Goal: Task Accomplishment & Management: Use online tool/utility

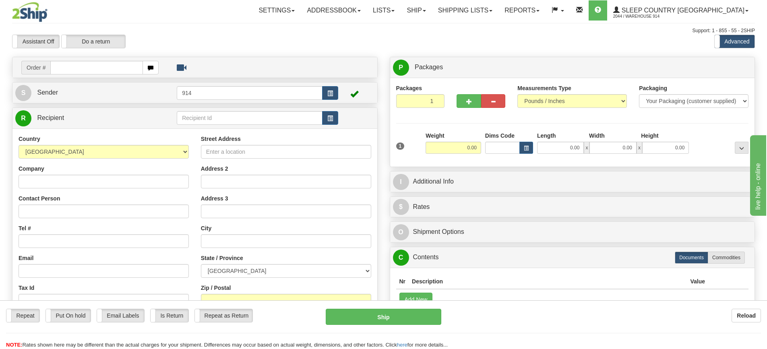
click at [430, 44] on div "Assistant On Assistant Off Do a return Do a return Previous Next Standard Advan…" at bounding box center [383, 42] width 755 height 14
click at [499, 12] on link "Shipping lists" at bounding box center [465, 10] width 66 height 20
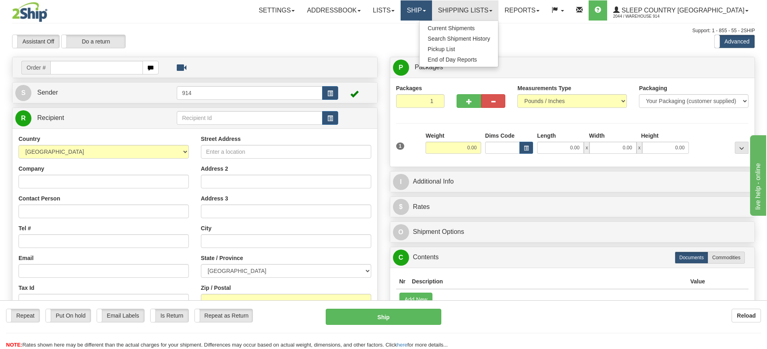
click at [432, 16] on link "Ship" at bounding box center [416, 10] width 31 height 20
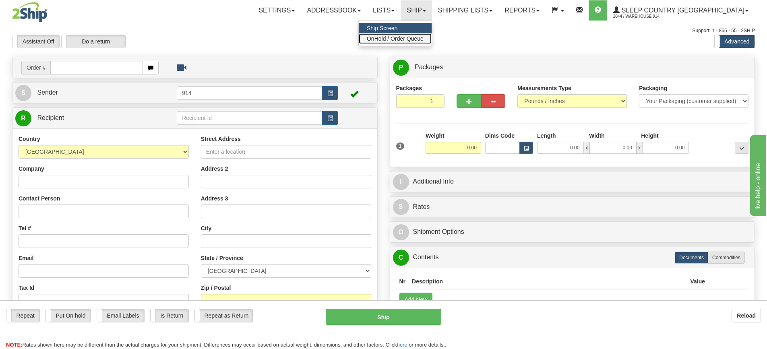
click at [424, 40] on span "OnHold / Order Queue" at bounding box center [395, 38] width 57 height 6
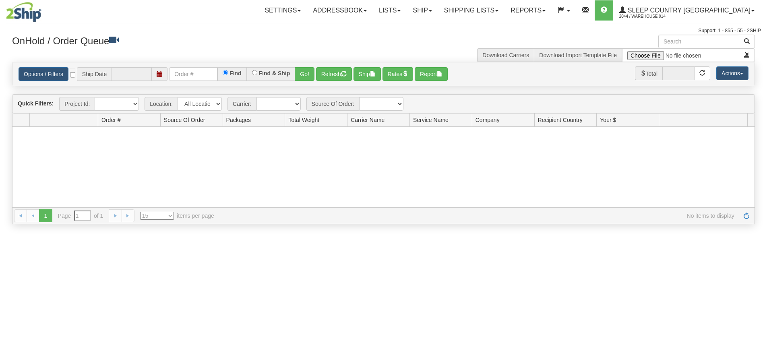
type input "[DATE]"
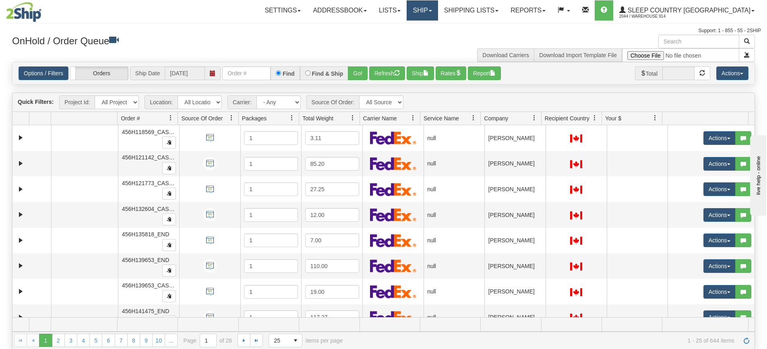
click at [438, 9] on link "Ship" at bounding box center [422, 10] width 31 height 20
click at [262, 39] on h3 "OnHold / Order Queue" at bounding box center [195, 41] width 366 height 12
click at [438, 12] on link "Ship" at bounding box center [422, 10] width 31 height 20
click at [215, 102] on select "All Locations 914 9009 CASPC END SLE BEDDN National Focus Distribution Inc" at bounding box center [200, 102] width 44 height 14
select select "7603"
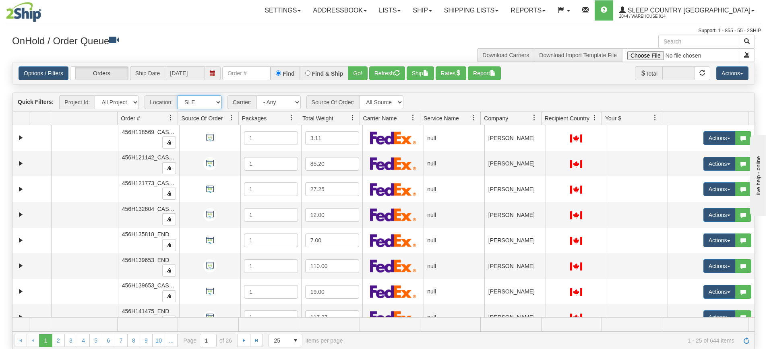
click at [178, 95] on select "All Locations 914 9009 CASPC END SLE BEDDN National Focus Distribution Inc" at bounding box center [200, 102] width 44 height 14
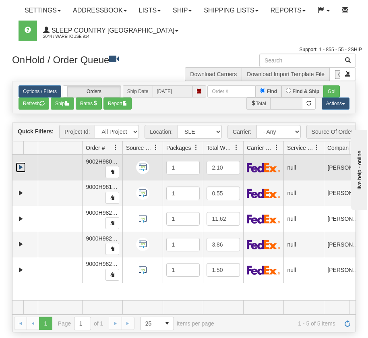
click at [21, 172] on link "Expand" at bounding box center [21, 167] width 10 height 10
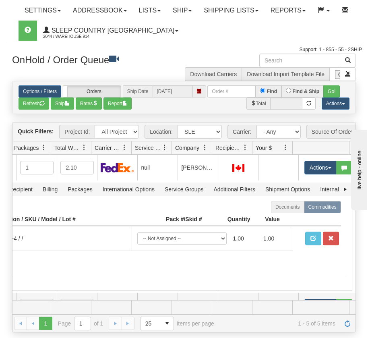
scroll to position [0, 142]
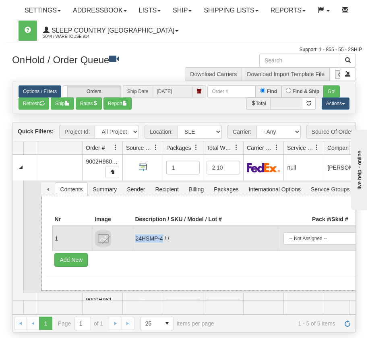
drag, startPoint x: 164, startPoint y: 244, endPoint x: 135, endPoint y: 243, distance: 29.0
click at [135, 243] on td "24HSMP-4 / /" at bounding box center [205, 238] width 145 height 25
copy td "24HSMP-4"
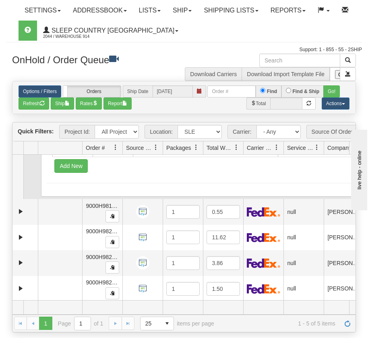
scroll to position [101, 0]
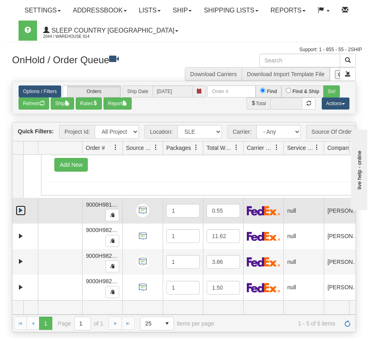
click at [21, 210] on link "Expand" at bounding box center [21, 210] width 10 height 10
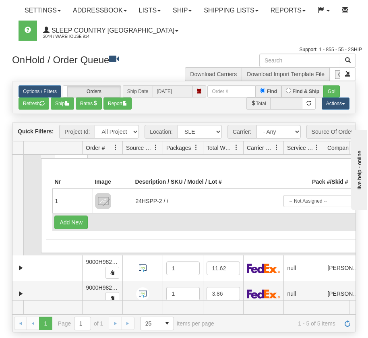
scroll to position [182, 0]
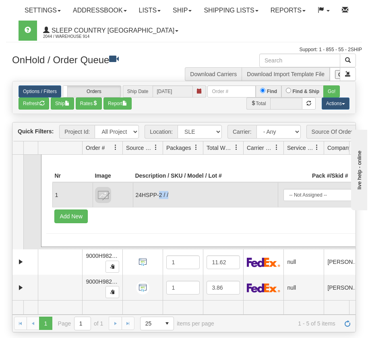
drag, startPoint x: 172, startPoint y: 200, endPoint x: 159, endPoint y: 202, distance: 13.0
click at [159, 202] on td "24HSPP-2 / /" at bounding box center [205, 194] width 145 height 25
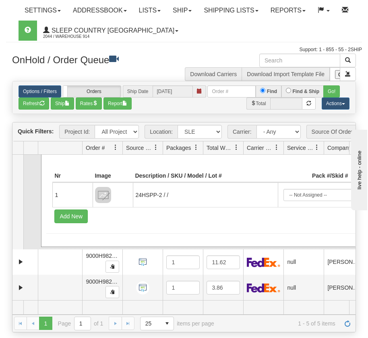
click at [122, 242] on div "Documents Commodities Nr Image Description / SKU / Model / Lot # Pack #/Skid # …" at bounding box center [269, 199] width 457 height 95
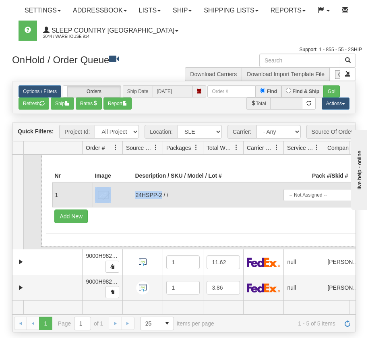
drag, startPoint x: 162, startPoint y: 201, endPoint x: 130, endPoint y: 199, distance: 31.9
click at [130, 199] on tr "1 24HSPP-2 / / -- Not Assigned -- Package 1 1.00 1.00" at bounding box center [269, 194] width 435 height 25
copy tr "24HSPP-2"
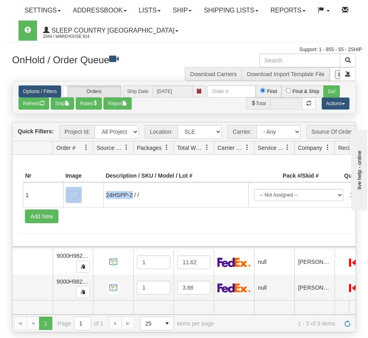
scroll to position [182, 46]
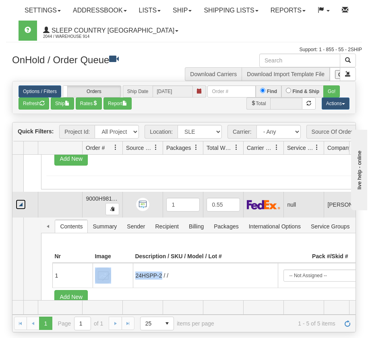
click at [21, 209] on link "Collapse" at bounding box center [21, 204] width 10 height 10
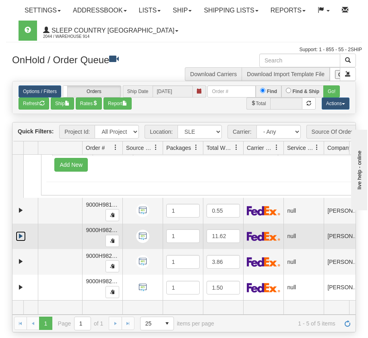
click at [21, 232] on link "Expand" at bounding box center [21, 236] width 10 height 10
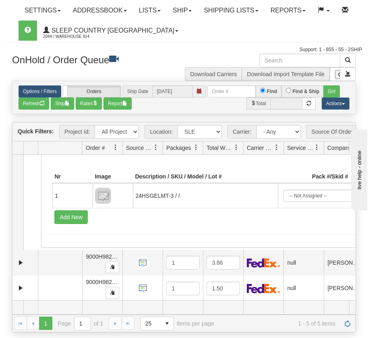
scroll to position [214, 0]
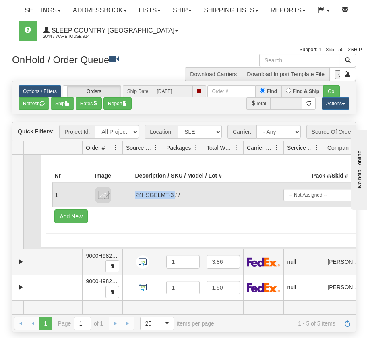
drag, startPoint x: 135, startPoint y: 194, endPoint x: 175, endPoint y: 197, distance: 40.0
click at [175, 197] on td "24HSGELMT-3 / /" at bounding box center [205, 194] width 145 height 25
copy td "24HSGELMT-3"
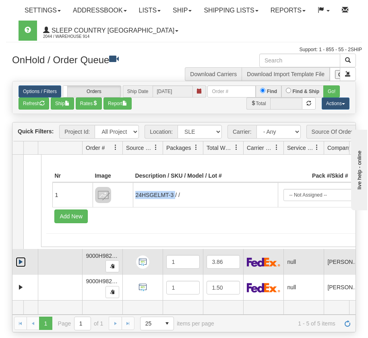
click at [19, 260] on link "Expand" at bounding box center [21, 262] width 10 height 10
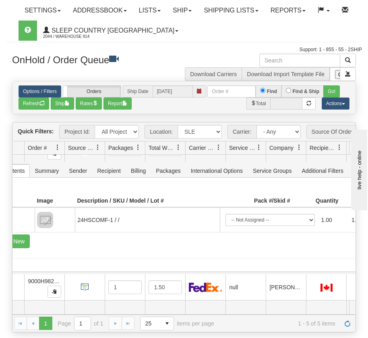
scroll to position [326, 77]
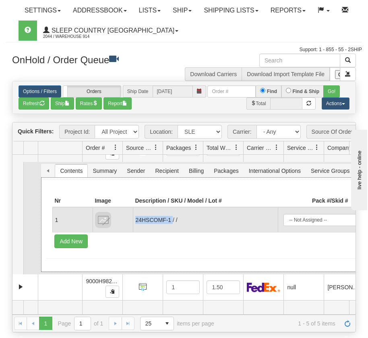
drag, startPoint x: 136, startPoint y: 220, endPoint x: 173, endPoint y: 216, distance: 37.8
click at [173, 216] on td "24HSCOMF-1 / /" at bounding box center [205, 219] width 145 height 25
copy td "24HSCOMF-1"
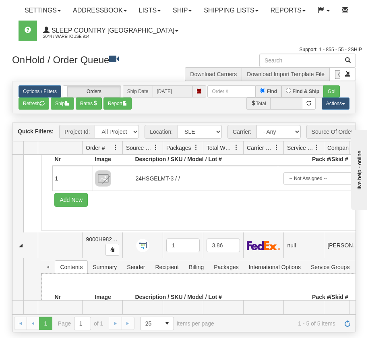
scroll to position [326, 0]
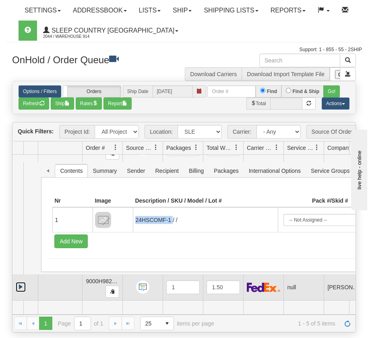
click at [21, 287] on link "Expand" at bounding box center [21, 287] width 10 height 10
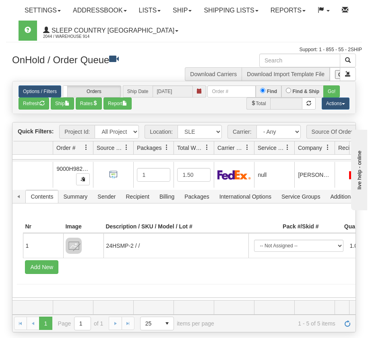
scroll to position [439, 0]
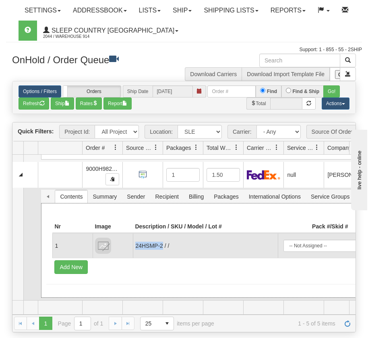
drag, startPoint x: 136, startPoint y: 242, endPoint x: 163, endPoint y: 249, distance: 27.8
click at [163, 249] on td "24HSMP-2 / /" at bounding box center [205, 245] width 145 height 25
copy td "24HSMP-2"
click at [136, 247] on td "24HSMP-2 / /" at bounding box center [205, 245] width 145 height 25
click at [137, 246] on td "24HSMP-2 / /" at bounding box center [205, 245] width 145 height 25
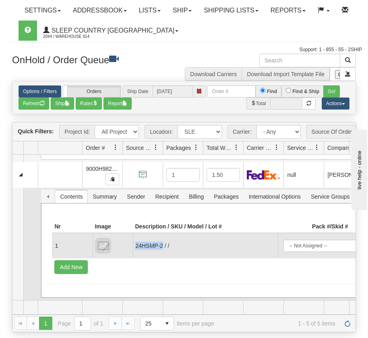
drag, startPoint x: 135, startPoint y: 246, endPoint x: 163, endPoint y: 246, distance: 28.6
click at [163, 246] on td "24HSMP-2 / /" at bounding box center [205, 245] width 145 height 25
copy td "24HSMP-2"
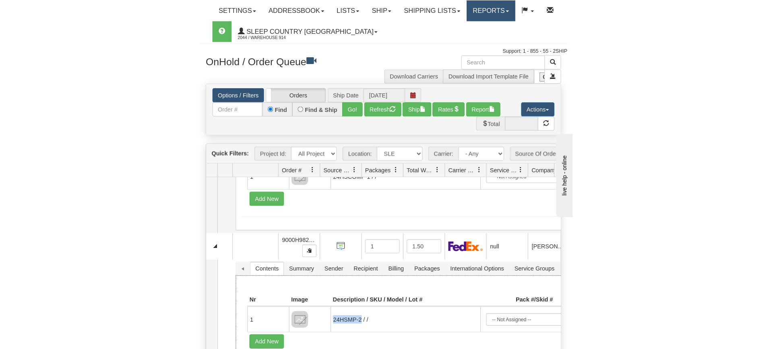
scroll to position [386, 0]
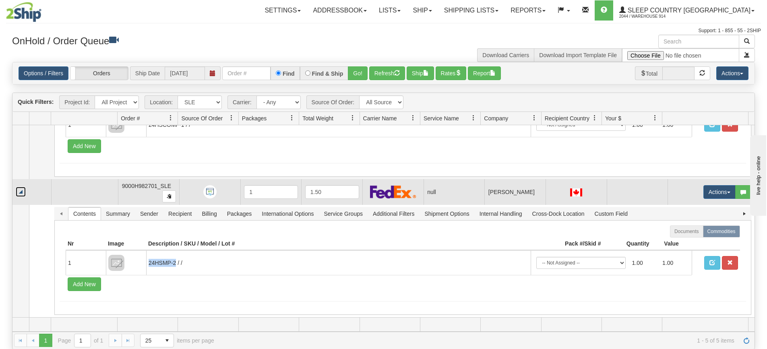
click at [23, 195] on link "Collapse" at bounding box center [21, 192] width 10 height 10
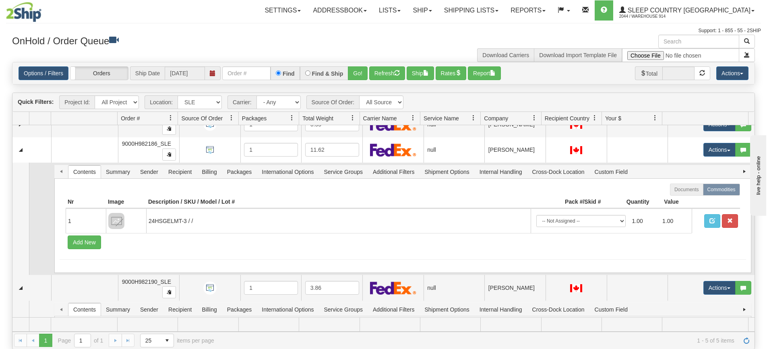
scroll to position [193, 0]
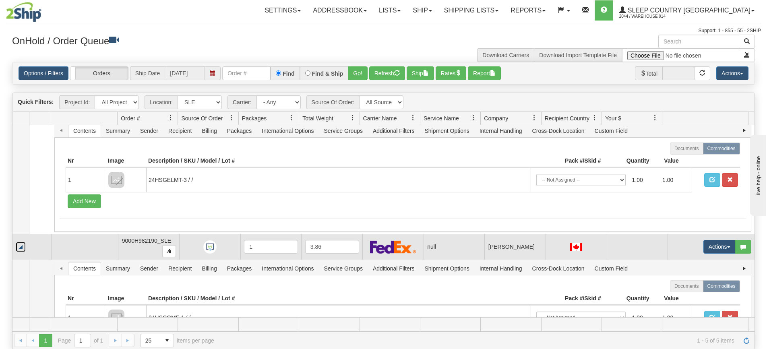
click at [21, 249] on link "Collapse" at bounding box center [21, 247] width 10 height 10
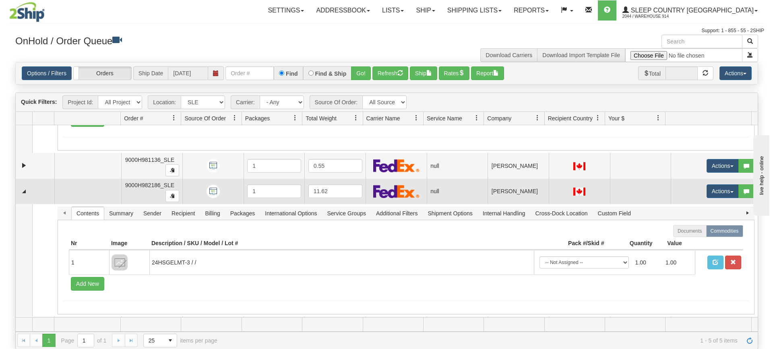
scroll to position [0, 0]
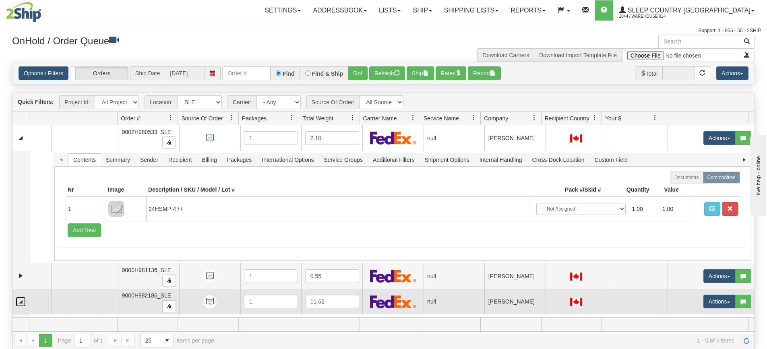
click at [19, 304] on link "Collapse" at bounding box center [21, 302] width 10 height 10
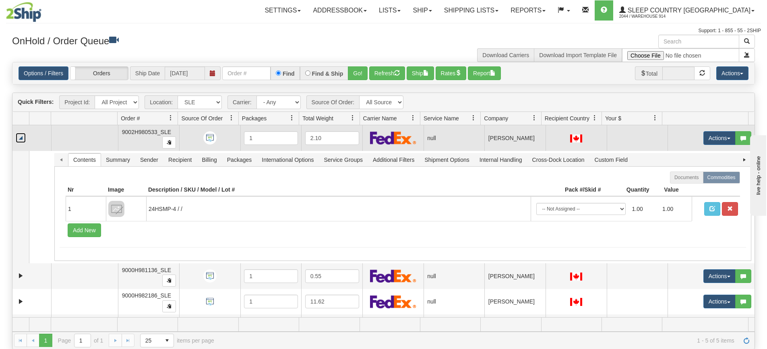
click at [21, 142] on link "Collapse" at bounding box center [21, 138] width 10 height 10
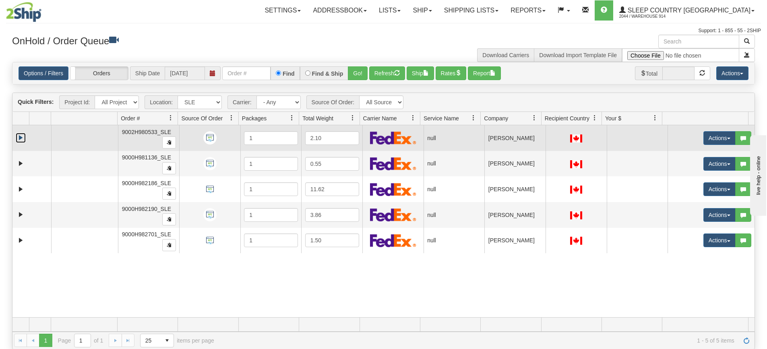
click at [19, 139] on link "Expand" at bounding box center [21, 138] width 10 height 10
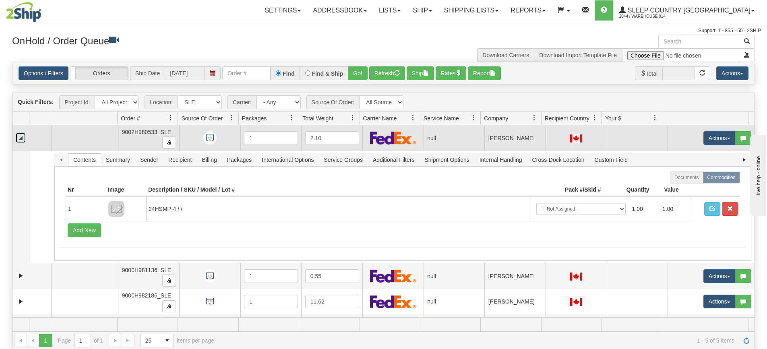
click at [22, 137] on link "Collapse" at bounding box center [21, 138] width 10 height 10
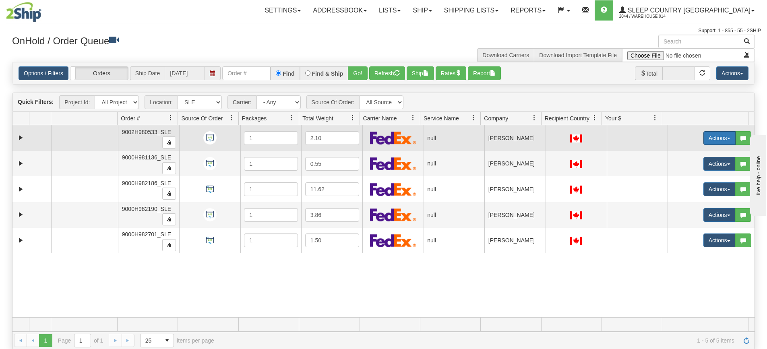
click at [710, 136] on button "Actions" at bounding box center [720, 138] width 32 height 14
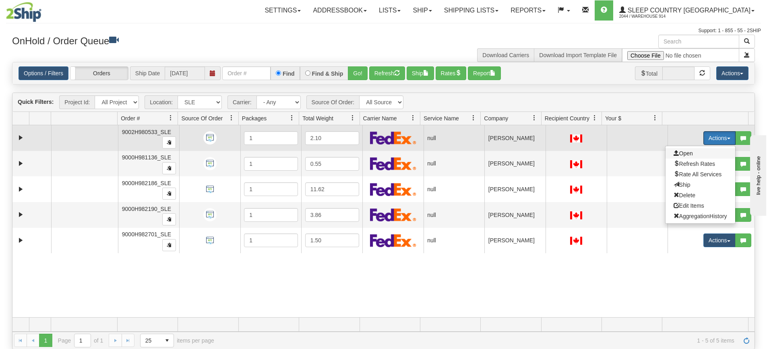
click at [686, 153] on span "Open" at bounding box center [683, 153] width 19 height 6
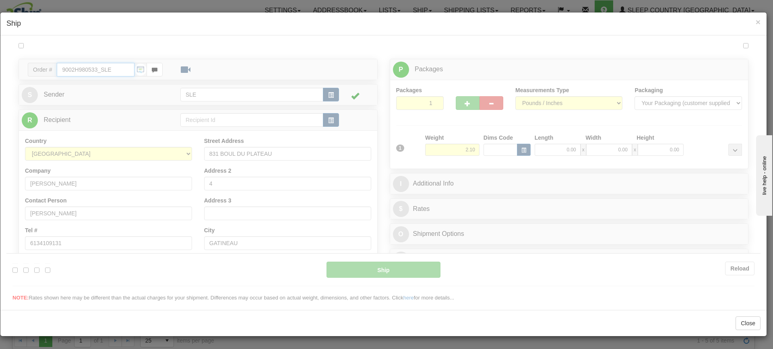
type input "08:18"
type input "16:00"
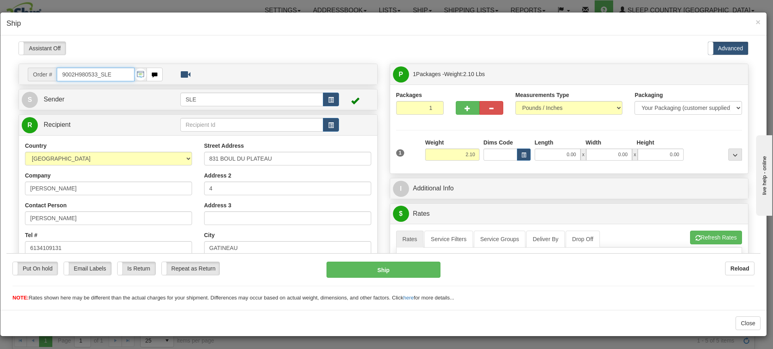
drag, startPoint x: 98, startPoint y: 75, endPoint x: 54, endPoint y: 74, distance: 43.5
click at [54, 74] on div "Order # 9002H980533_SLE" at bounding box center [95, 74] width 135 height 14
click at [106, 42] on div "Assistant On Assistant Off Do a return Do a return" at bounding box center [166, 48] width 309 height 14
click at [556, 153] on input "0.00" at bounding box center [558, 154] width 46 height 12
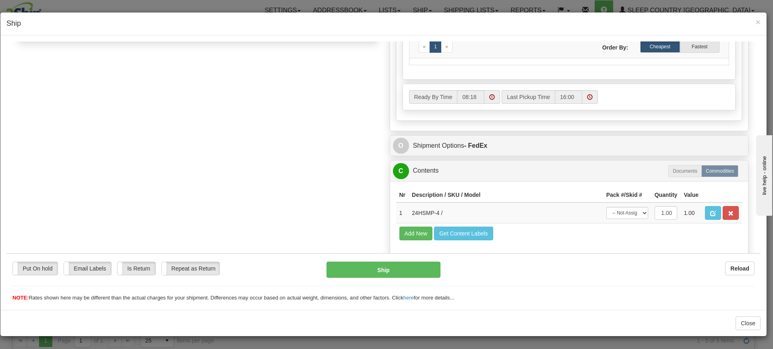
scroll to position [402, 0]
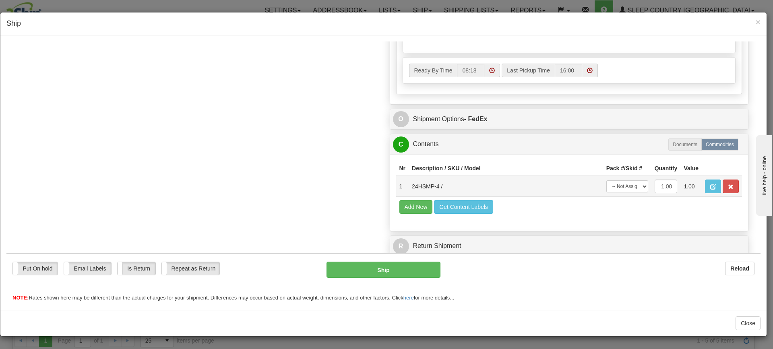
drag, startPoint x: 427, startPoint y: 189, endPoint x: 422, endPoint y: 189, distance: 4.4
click at [422, 189] on td "24HSMP-4 /" at bounding box center [506, 186] width 195 height 21
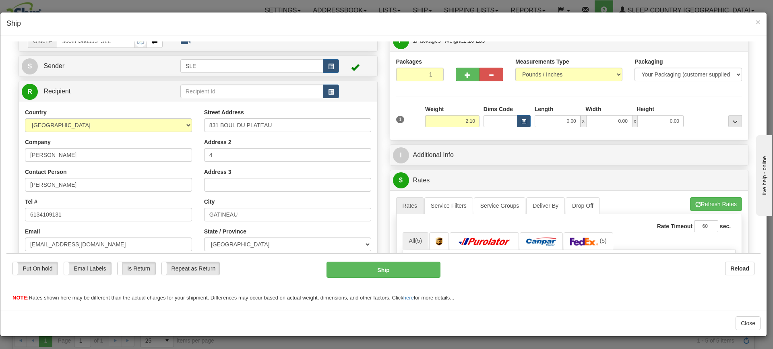
scroll to position [0, 0]
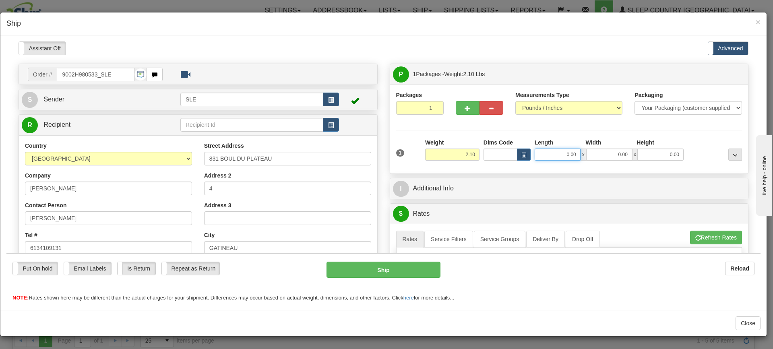
drag, startPoint x: 551, startPoint y: 156, endPoint x: 591, endPoint y: 151, distance: 39.3
click at [591, 151] on div "0.00 x 0.00 x 0.00" at bounding box center [609, 154] width 149 height 12
type input "18.50"
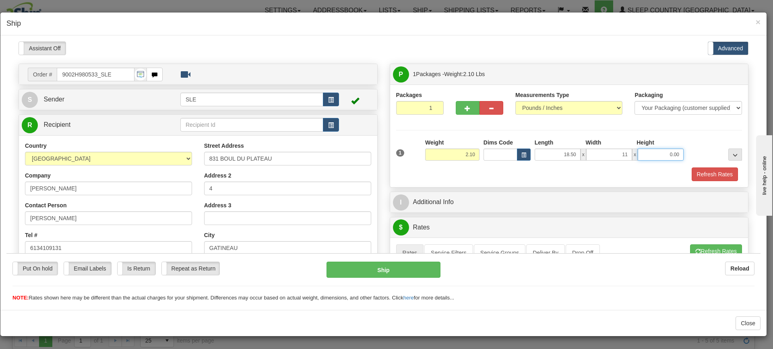
type input "11.00"
type input "20.50"
click at [711, 178] on button "Refresh Rates" at bounding box center [715, 174] width 46 height 14
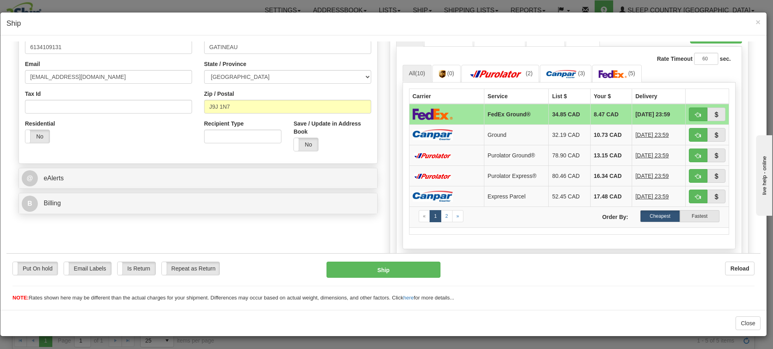
scroll to position [201, 0]
click at [696, 112] on span "button" at bounding box center [699, 114] width 6 height 5
type input "92"
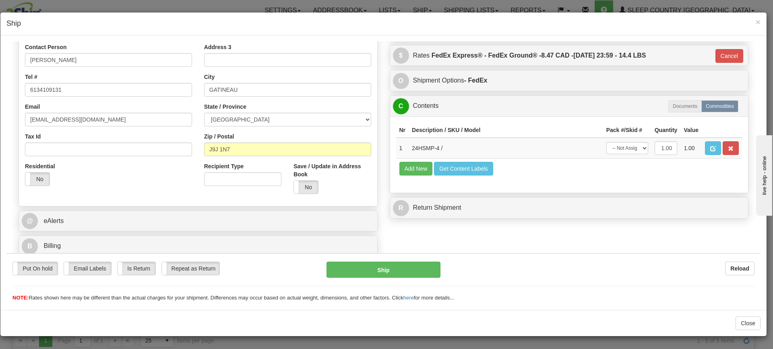
scroll to position [158, 0]
click at [624, 147] on select "-- Not Assigned -- Package 1" at bounding box center [628, 148] width 42 height 12
select select "0"
click at [607, 142] on select "-- Not Assigned -- Package 1" at bounding box center [628, 148] width 42 height 12
click at [629, 145] on select "-- Not Assigned -- Package 1" at bounding box center [628, 148] width 42 height 12
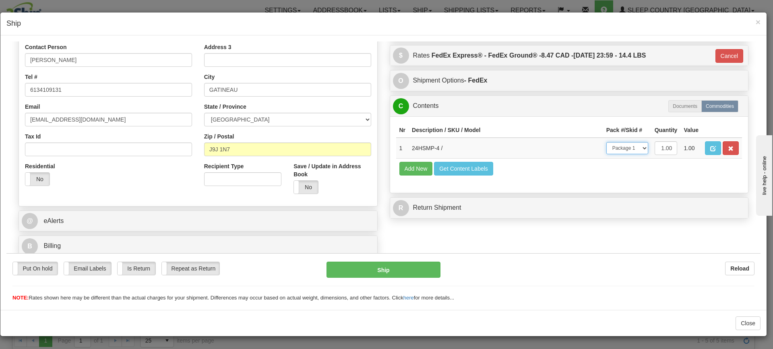
click at [607, 142] on select "-- Not Assigned -- Package 1" at bounding box center [628, 148] width 42 height 12
click at [366, 268] on button "Ship" at bounding box center [384, 269] width 114 height 16
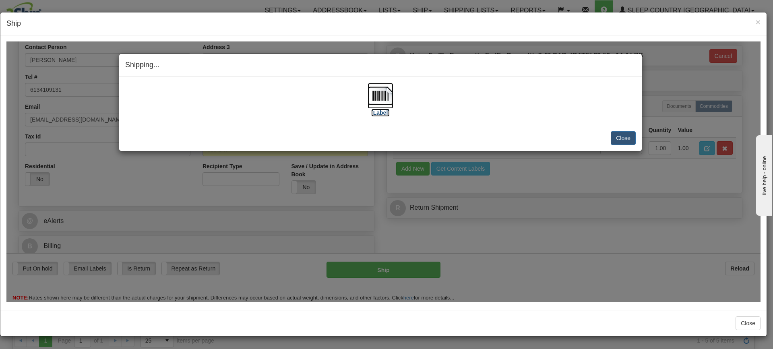
click at [385, 112] on label "[Label]" at bounding box center [380, 112] width 19 height 8
click at [622, 137] on button "Close" at bounding box center [623, 138] width 25 height 14
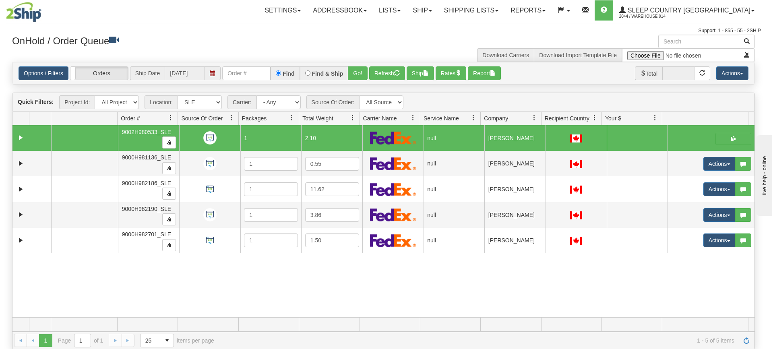
scroll to position [0, 0]
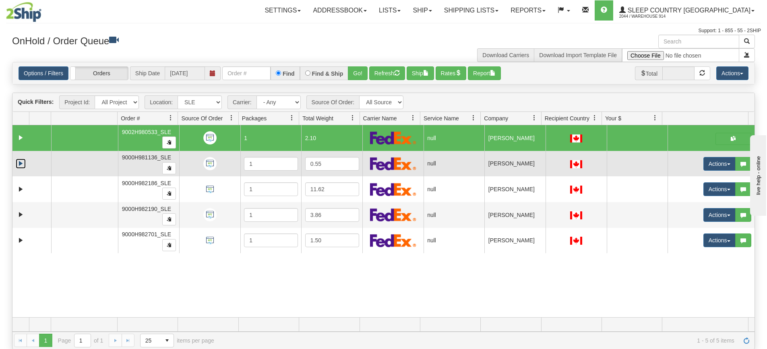
click at [19, 164] on link "Expand" at bounding box center [21, 164] width 10 height 10
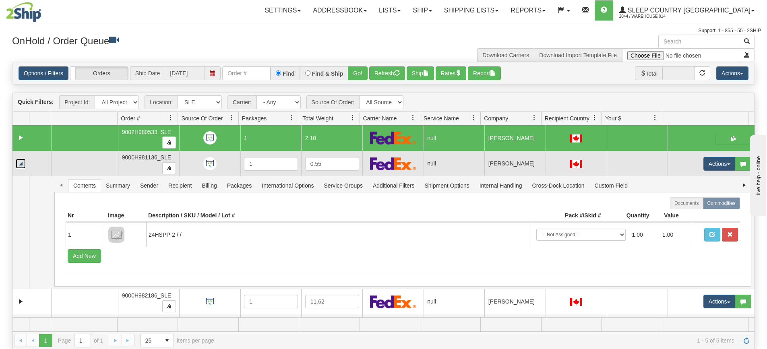
click at [18, 165] on link "Collapse" at bounding box center [21, 164] width 10 height 10
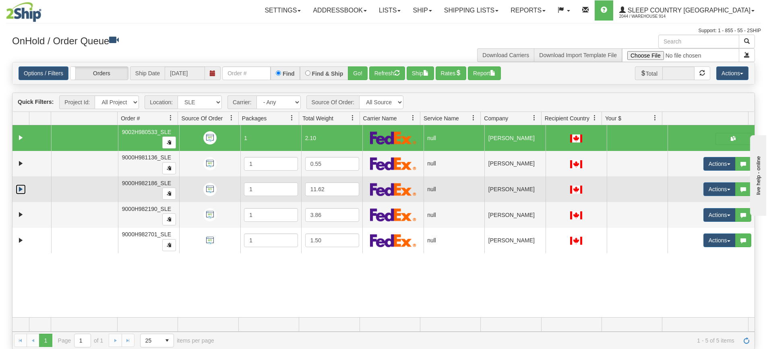
click at [20, 189] on link "Expand" at bounding box center [21, 189] width 10 height 10
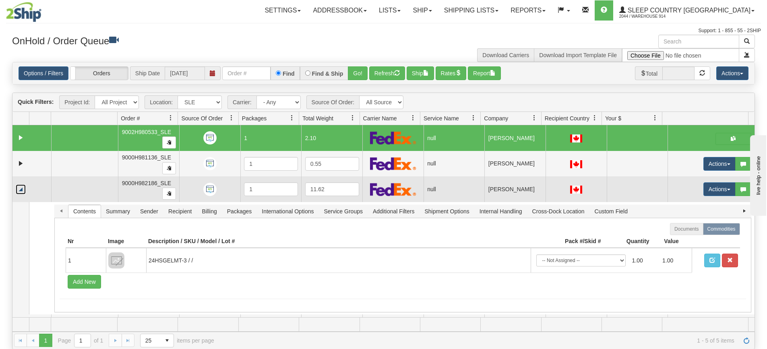
click at [20, 189] on link "Collapse" at bounding box center [21, 189] width 10 height 10
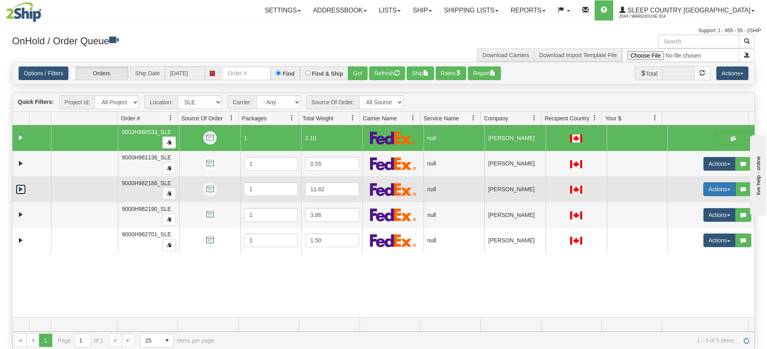
click at [728, 190] on span "button" at bounding box center [729, 190] width 3 height 2
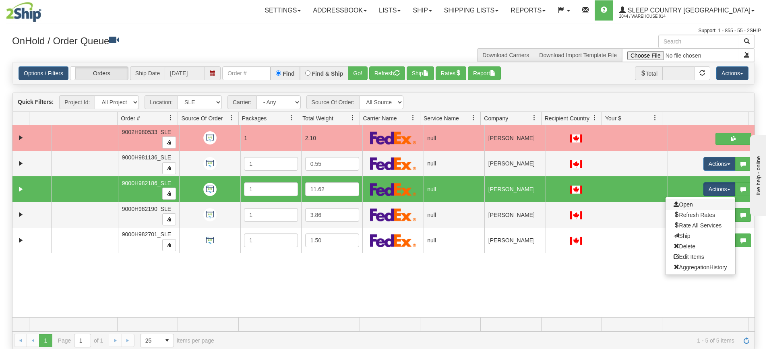
click at [690, 205] on link "Open" at bounding box center [701, 204] width 70 height 10
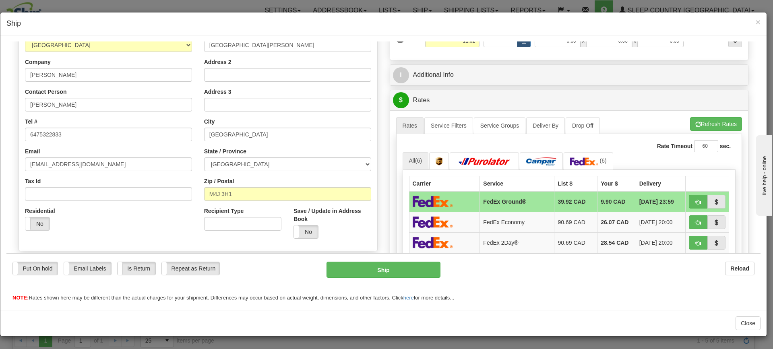
scroll to position [39, 0]
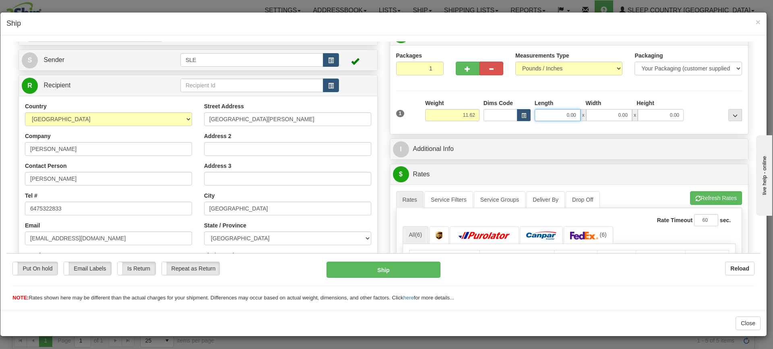
click at [568, 116] on input "0.00" at bounding box center [558, 115] width 46 height 12
type input "11.25"
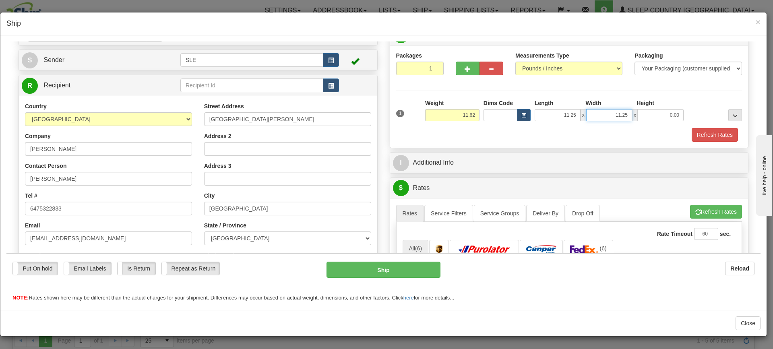
type input "11.25"
type input "22.50"
click at [709, 137] on button "Refresh Rates" at bounding box center [715, 135] width 46 height 14
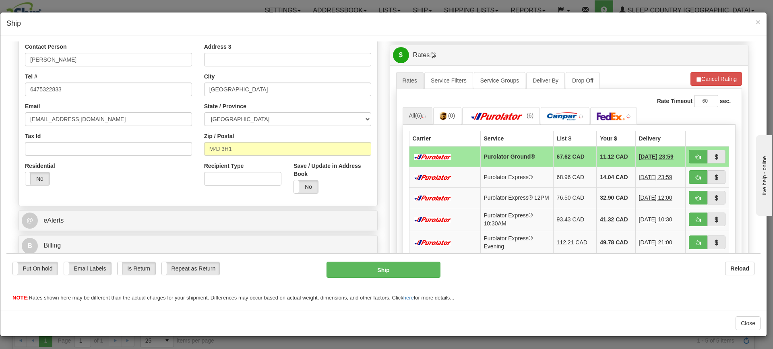
scroll to position [160, 0]
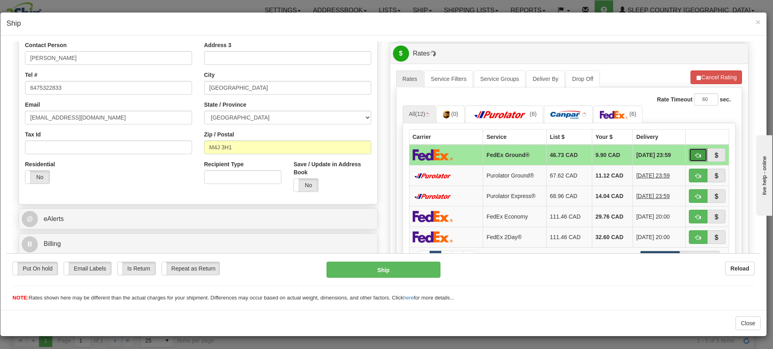
click at [696, 154] on span "button" at bounding box center [699, 155] width 6 height 5
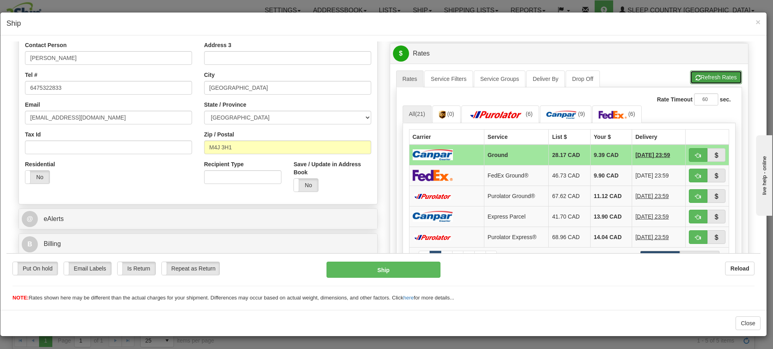
click at [723, 76] on button "Refresh Rates" at bounding box center [716, 77] width 52 height 14
click at [696, 176] on span "button" at bounding box center [699, 175] width 6 height 5
type input "92"
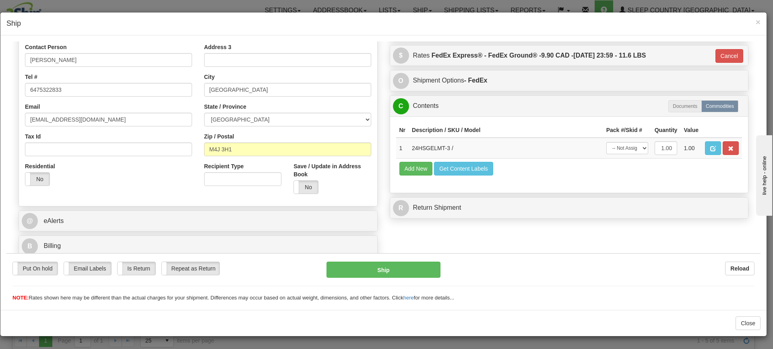
scroll to position [158, 0]
click at [640, 147] on select "-- Not Assigned -- Package 1" at bounding box center [628, 148] width 42 height 12
select select "0"
click at [607, 142] on select "-- Not Assigned -- Package 1" at bounding box center [628, 148] width 42 height 12
click at [375, 274] on button "Ship" at bounding box center [384, 269] width 114 height 16
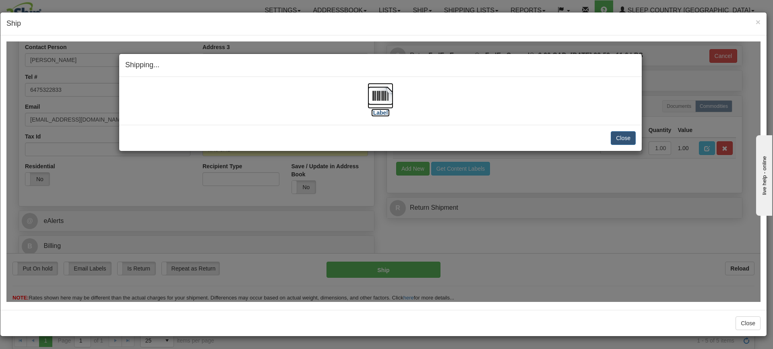
click at [386, 98] on img at bounding box center [381, 96] width 26 height 26
click at [628, 139] on button "Close" at bounding box center [623, 138] width 25 height 14
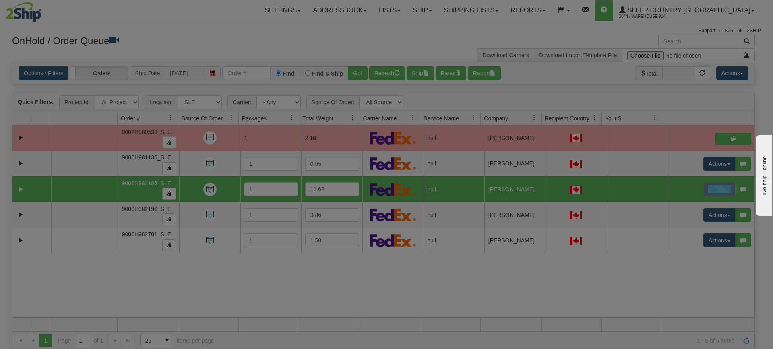
scroll to position [0, 0]
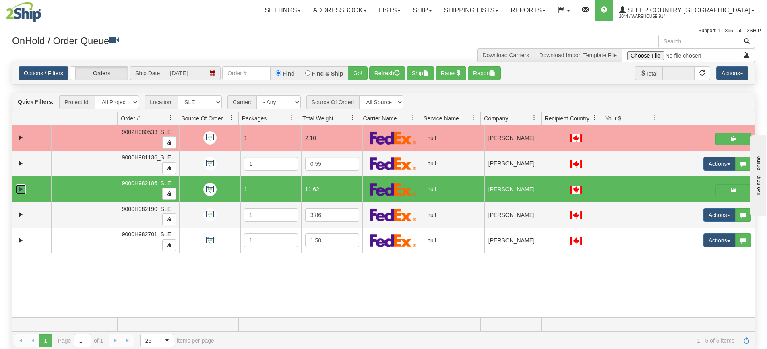
click at [21, 191] on link "Expand" at bounding box center [21, 189] width 10 height 10
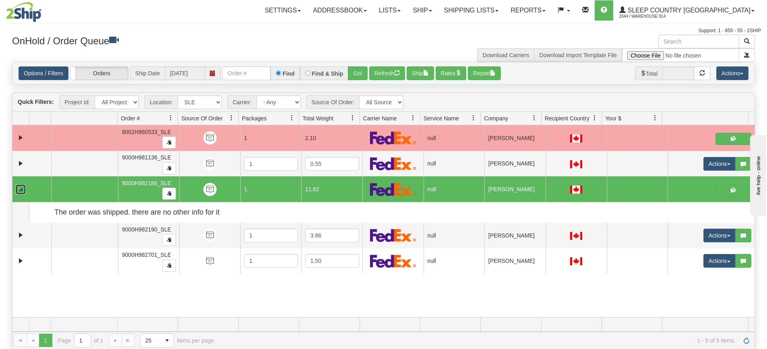
click at [23, 187] on link "Collapse" at bounding box center [21, 189] width 10 height 10
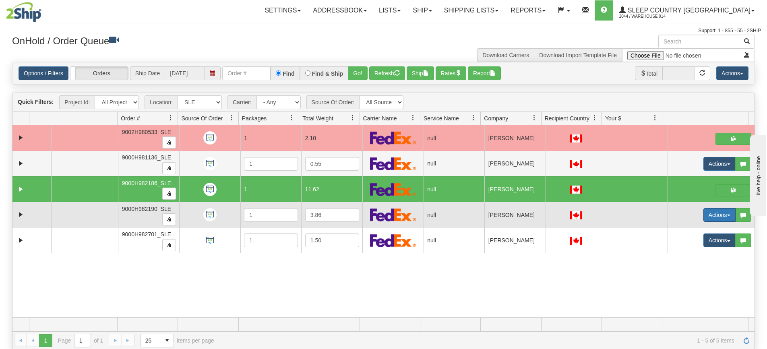
click at [705, 214] on button "Actions" at bounding box center [720, 215] width 32 height 14
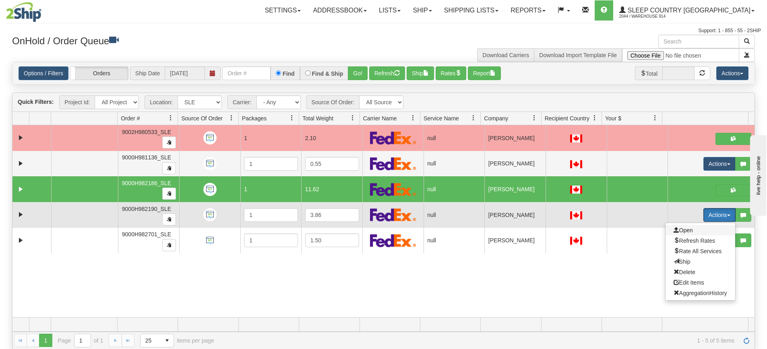
click at [687, 231] on span "Open" at bounding box center [683, 230] width 19 height 6
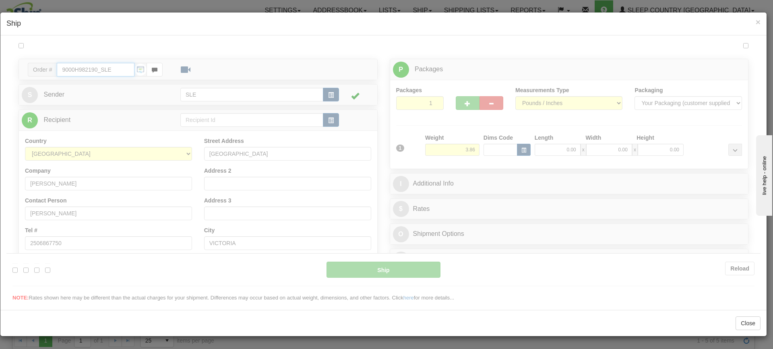
type input "08:30"
type input "16:00"
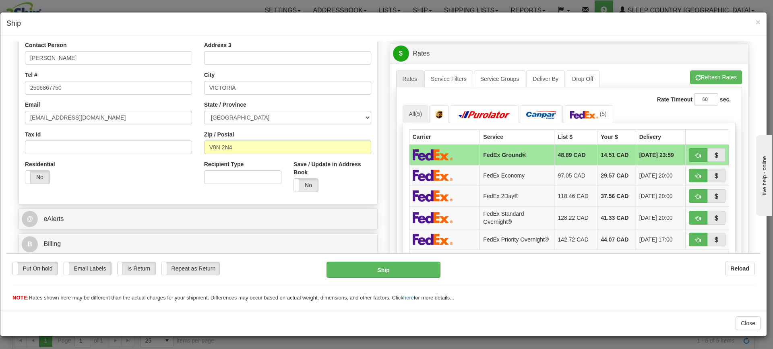
scroll to position [39, 0]
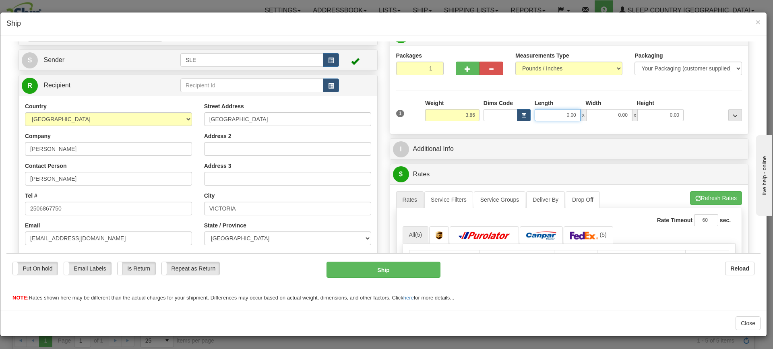
click at [556, 112] on input "0.00" at bounding box center [558, 115] width 46 height 12
type input "13.75"
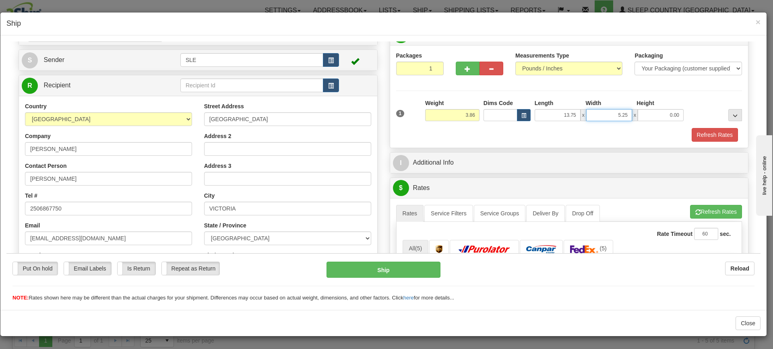
type input "5.25"
type input "18.00"
click at [715, 133] on button "Refresh Rates" at bounding box center [715, 135] width 46 height 14
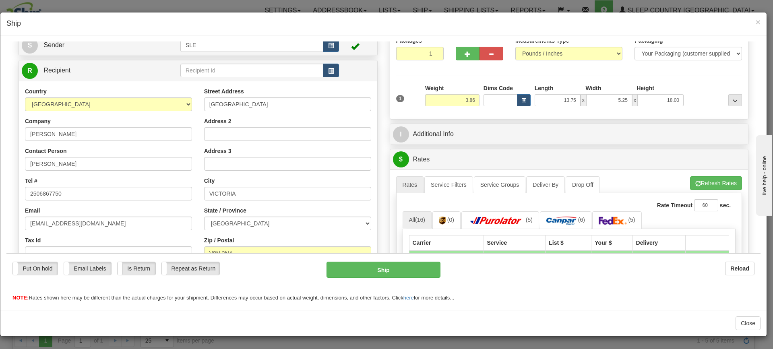
scroll to position [161, 0]
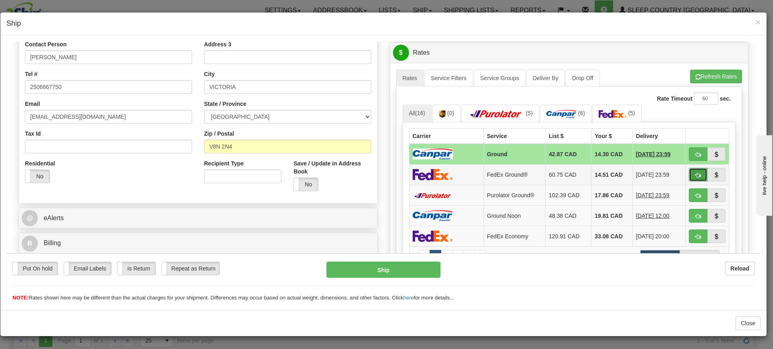
click at [690, 180] on button "button" at bounding box center [698, 175] width 19 height 14
type input "92"
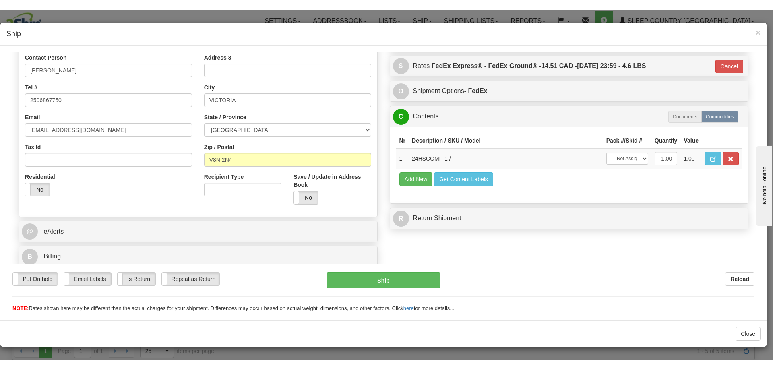
scroll to position [158, 0]
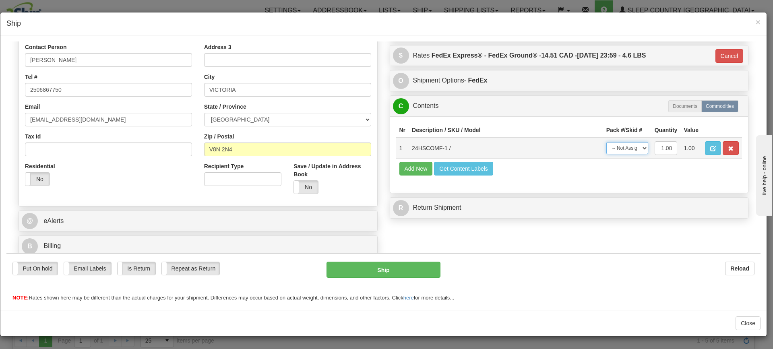
click at [635, 151] on select "-- Not Assigned -- Package 1" at bounding box center [628, 148] width 42 height 12
select select "0"
click at [607, 142] on select "-- Not Assigned -- Package 1" at bounding box center [628, 148] width 42 height 12
click at [399, 273] on button "Ship" at bounding box center [384, 269] width 114 height 16
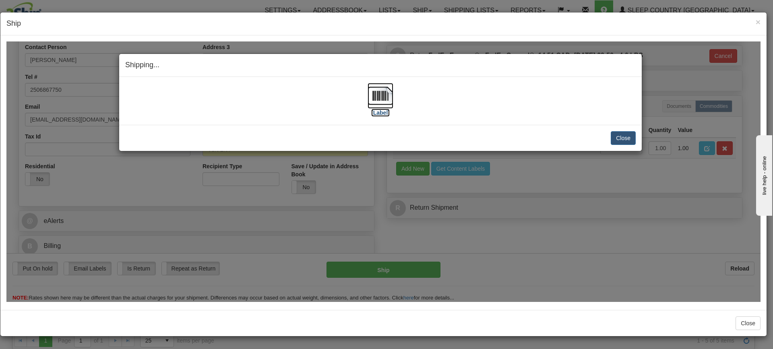
click at [376, 91] on img at bounding box center [381, 96] width 26 height 26
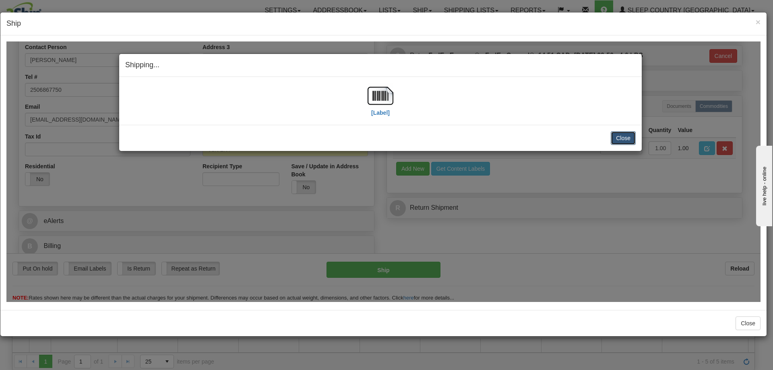
click at [619, 139] on button "Close" at bounding box center [623, 138] width 25 height 14
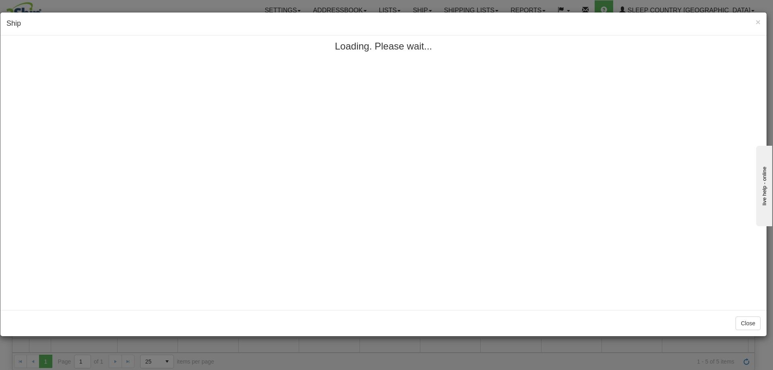
scroll to position [0, 0]
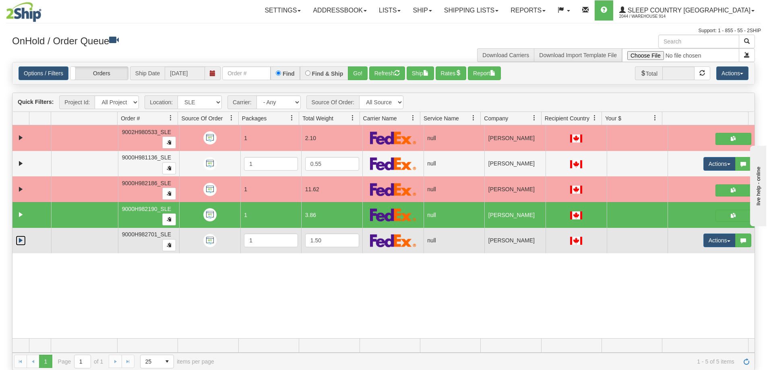
click at [22, 243] on link "Expand" at bounding box center [21, 241] width 10 height 10
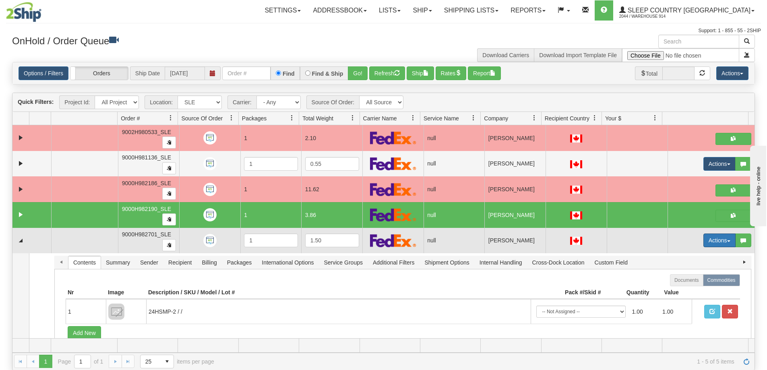
click at [718, 237] on button "Actions" at bounding box center [720, 241] width 32 height 14
click at [683, 256] on span "Open" at bounding box center [683, 256] width 19 height 6
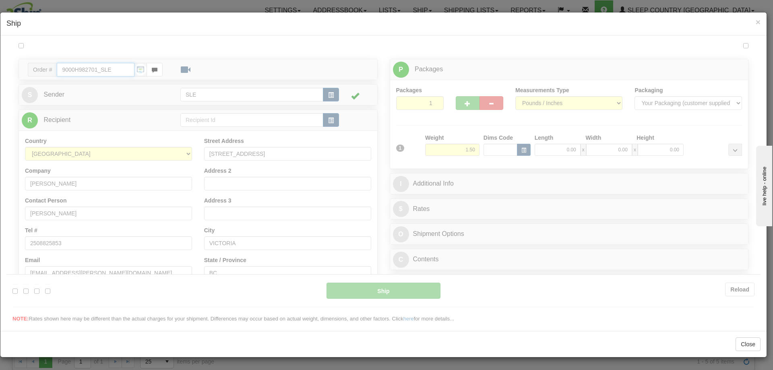
type input "08:33"
type input "16:00"
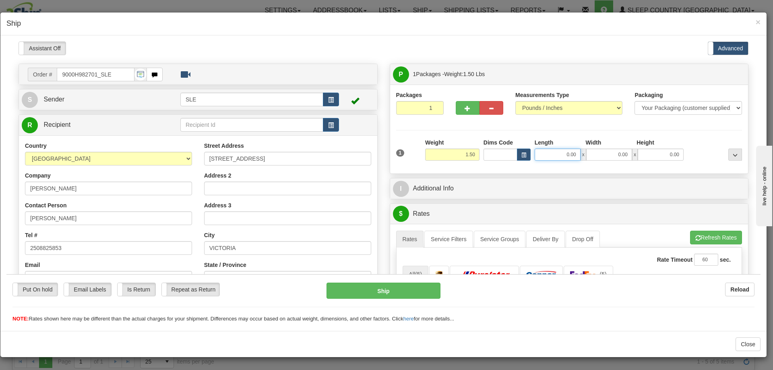
click at [573, 152] on input "0.00" at bounding box center [558, 154] width 46 height 12
type input "15.00"
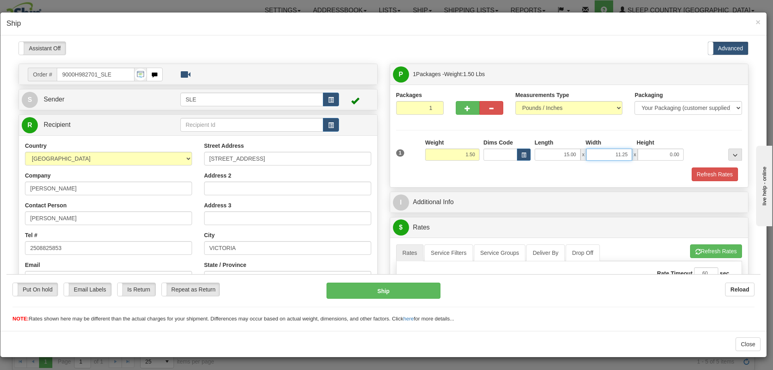
type input "11.25"
type input "20.75"
click at [703, 172] on button "Refresh Rates" at bounding box center [715, 174] width 46 height 14
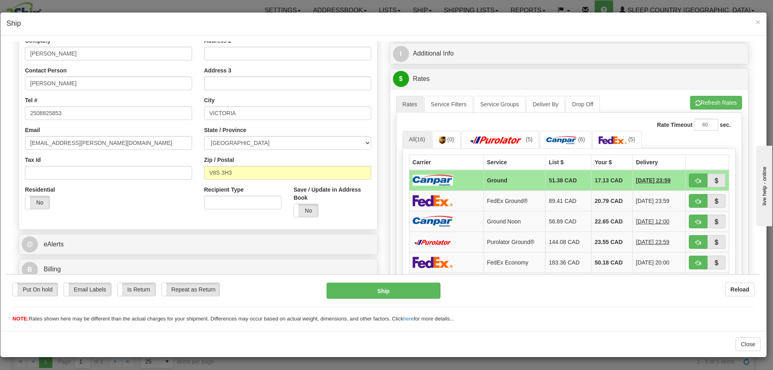
scroll to position [121, 0]
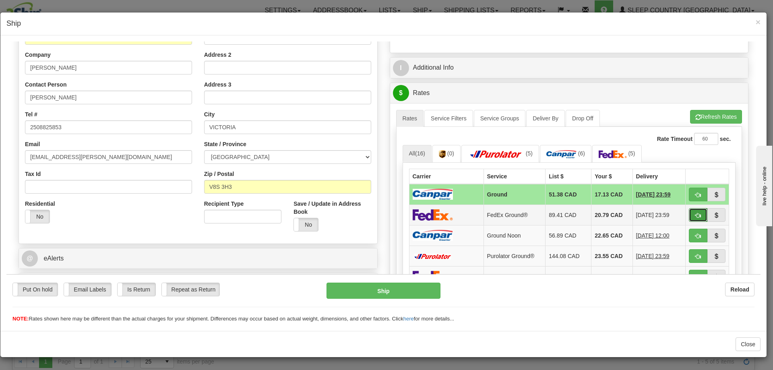
click at [693, 211] on button "button" at bounding box center [698, 215] width 19 height 14
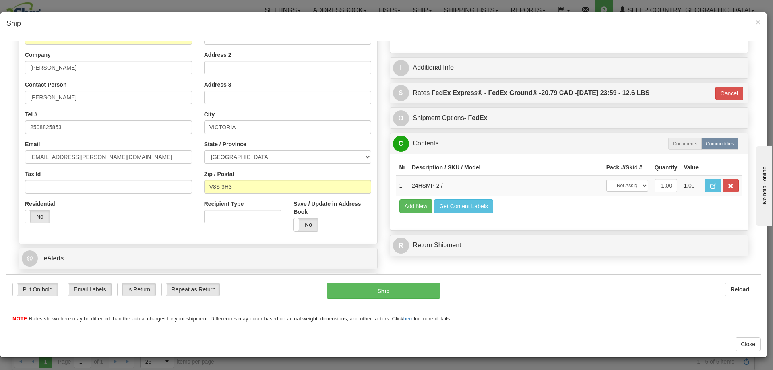
type input "92"
click at [638, 184] on select "-- Not Assigned -- Package 1" at bounding box center [628, 185] width 42 height 12
select select "0"
click at [607, 179] on select "-- Not Assigned -- Package 1" at bounding box center [628, 185] width 42 height 12
click at [373, 291] on button "Ship" at bounding box center [384, 290] width 114 height 16
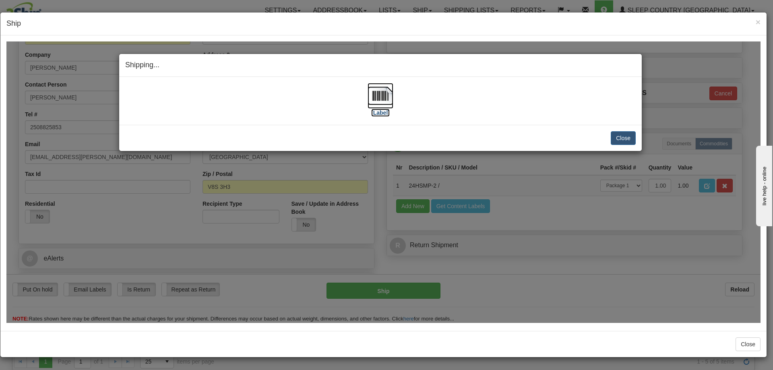
click at [385, 104] on img at bounding box center [381, 96] width 26 height 26
click at [623, 139] on button "Close" at bounding box center [623, 138] width 25 height 14
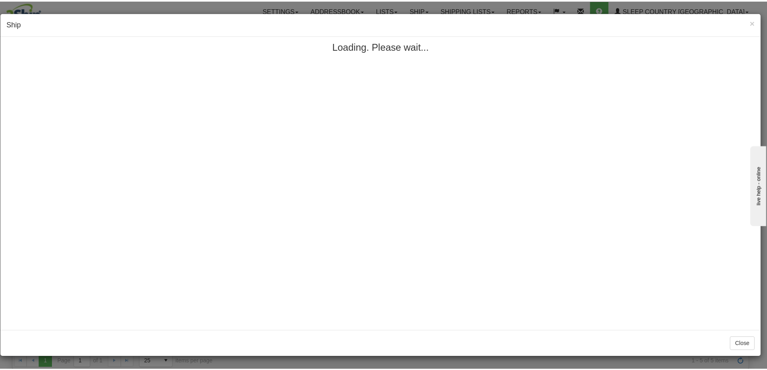
scroll to position [0, 0]
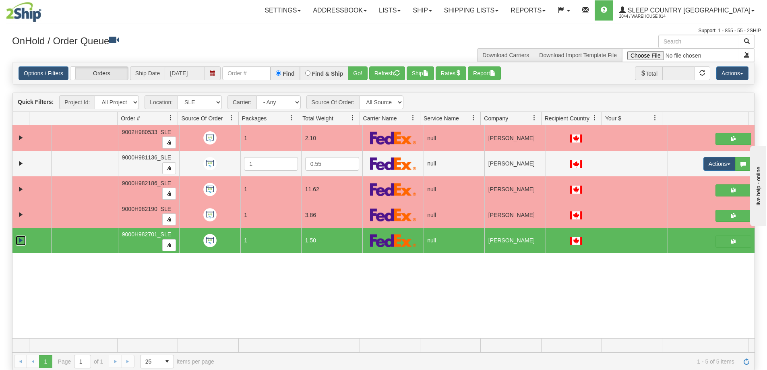
click at [23, 240] on link "Collapse" at bounding box center [21, 241] width 10 height 10
click at [300, 288] on div "31430733 SLE 90612633 0 9002H980533_SLE 1 2.10 null Shipping department Sleep C…" at bounding box center [383, 231] width 742 height 213
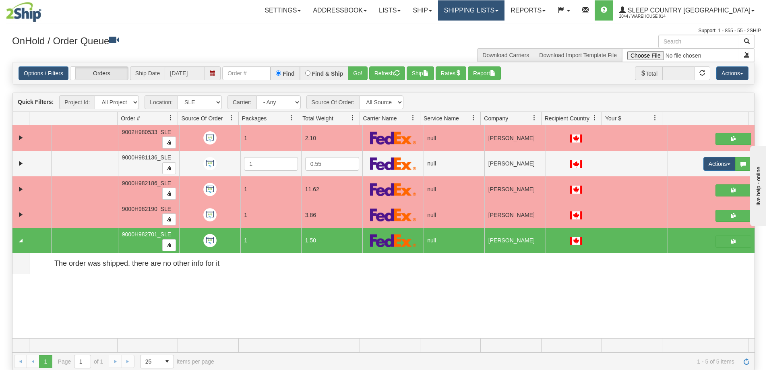
click at [505, 8] on link "Shipping lists" at bounding box center [471, 10] width 66 height 20
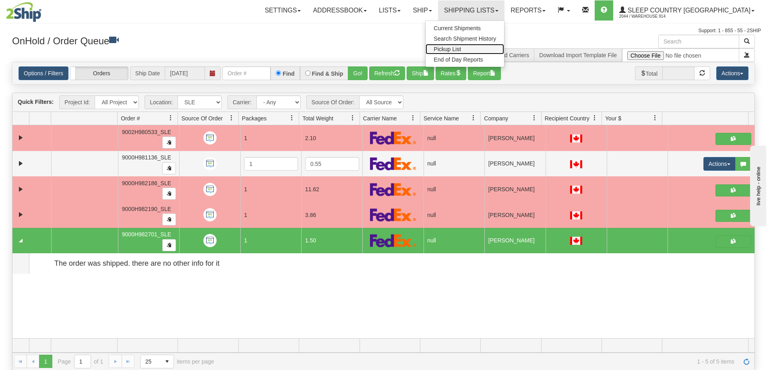
click at [504, 50] on link "Pickup List" at bounding box center [465, 49] width 79 height 10
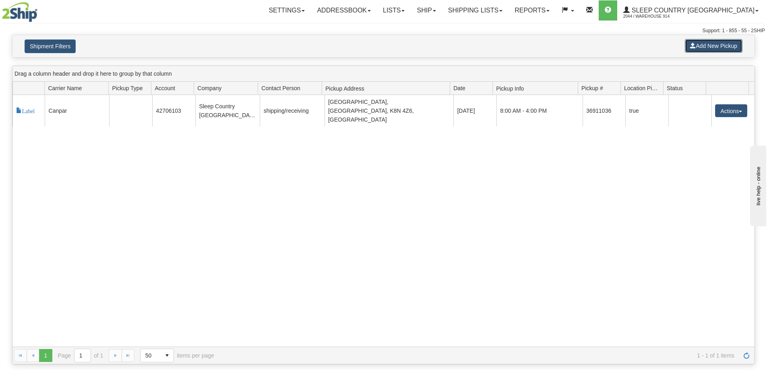
click at [719, 41] on button "Add New Pickup" at bounding box center [714, 46] width 58 height 14
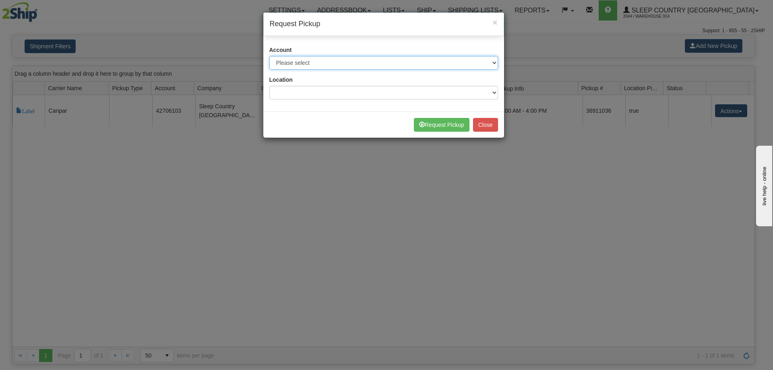
click at [339, 62] on select "Please select Canada Post - 7241032 (Canada Post 300) Canada Post - 1021956 (Ca…" at bounding box center [383, 63] width 229 height 14
select select "14"
click at [269, 56] on select "Please select Canada Post - 7241032 (Canada Post 300) Canada Post - 1021956 (Ca…" at bounding box center [383, 63] width 229 height 14
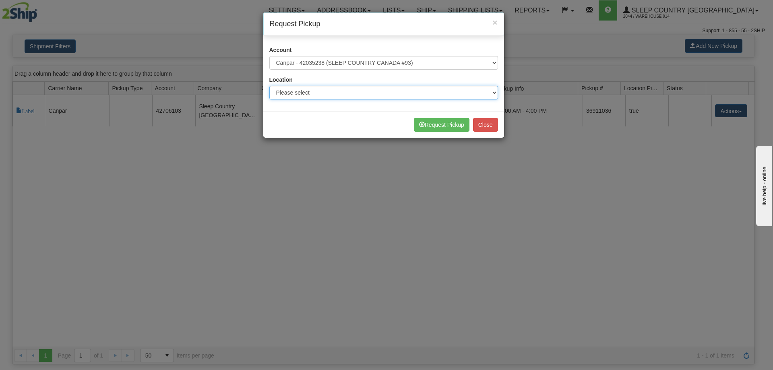
click at [321, 90] on select "Please select 914 CASPC END SLE" at bounding box center [383, 93] width 229 height 14
select select "7603"
click at [269, 86] on select "Please select 914 CASPC END SLE" at bounding box center [383, 93] width 229 height 14
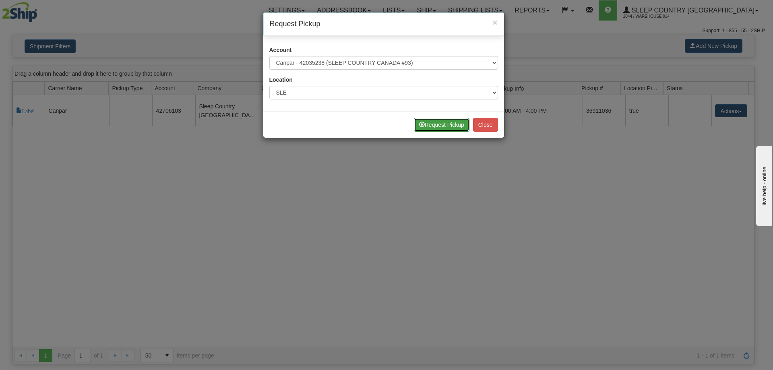
click at [424, 122] on button "Request Pickup" at bounding box center [442, 125] width 56 height 14
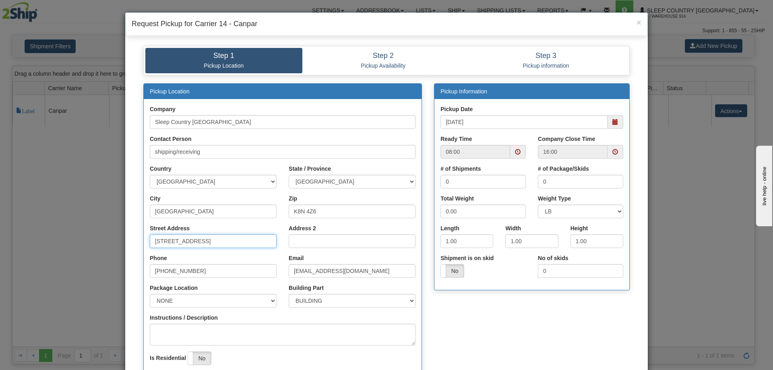
click at [160, 243] on input "500 College St East" at bounding box center [213, 241] width 127 height 14
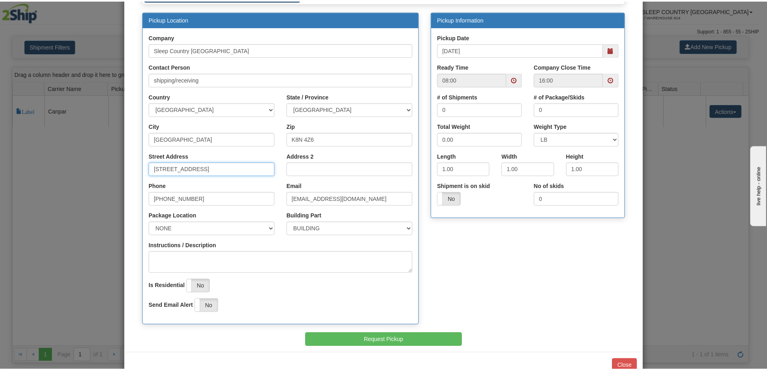
scroll to position [81, 0]
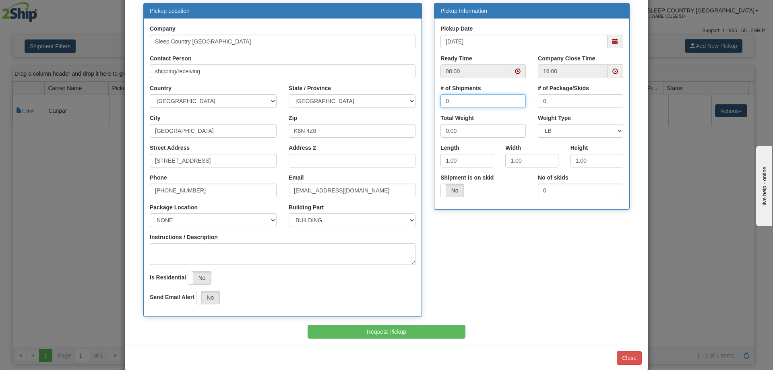
drag, startPoint x: 481, startPoint y: 101, endPoint x: 436, endPoint y: 99, distance: 44.8
click at [436, 99] on div "# of Shipments 0" at bounding box center [483, 99] width 97 height 30
drag, startPoint x: 573, startPoint y: 97, endPoint x: 531, endPoint y: 98, distance: 41.9
click at [532, 98] on div "# of Package/Skids 0" at bounding box center [580, 99] width 97 height 30
drag, startPoint x: 475, startPoint y: 135, endPoint x: 430, endPoint y: 137, distance: 44.8
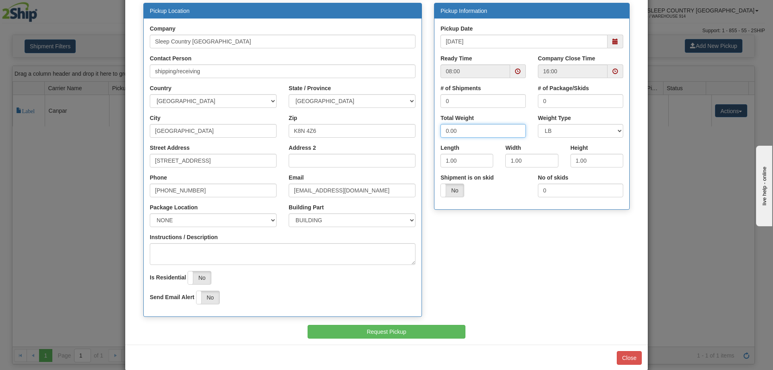
click at [430, 137] on div "Pickup Information Pickup Date 08/11/2025 Ready Time 08:00 16:00 0 0" at bounding box center [532, 111] width 208 height 216
click at [636, 352] on button "Close" at bounding box center [629, 358] width 25 height 14
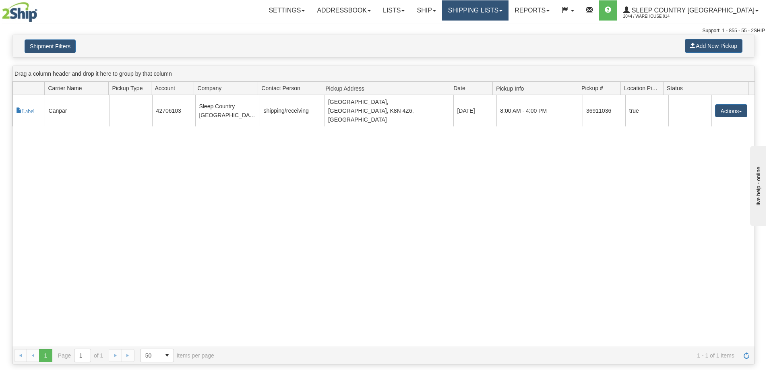
click at [509, 8] on link "Shipping lists" at bounding box center [475, 10] width 66 height 20
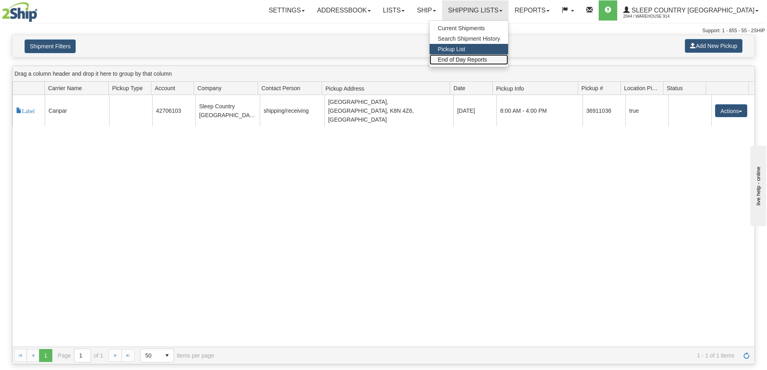
click at [508, 56] on link "End of Day Reports" at bounding box center [469, 59] width 79 height 10
